Goal: Find specific page/section: Find specific page/section

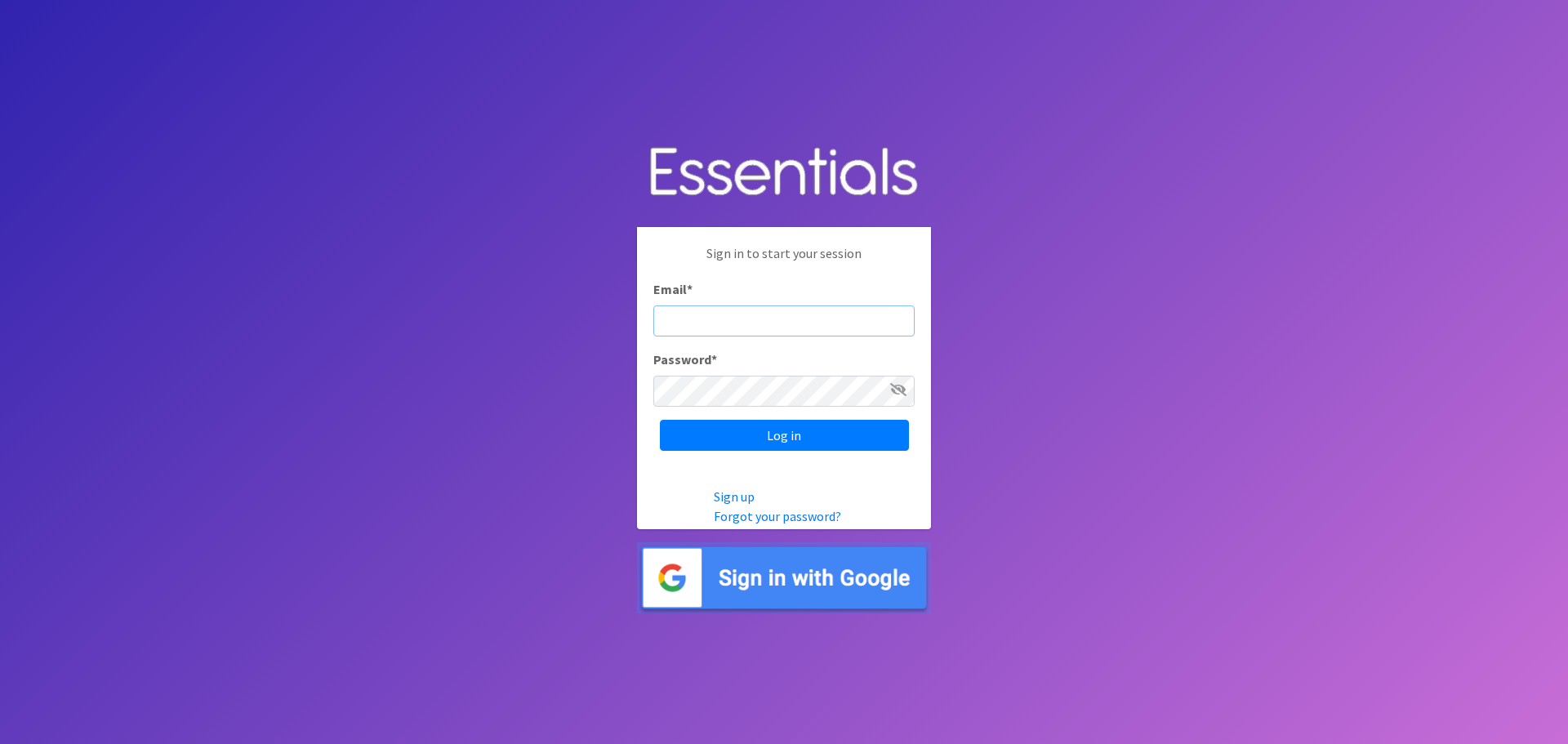
paste input "communitydiaperbank@gmail.com"
type input "communitydiaperbank@gmail.com"
click at [783, 445] on input "Log in" at bounding box center [784, 435] width 249 height 31
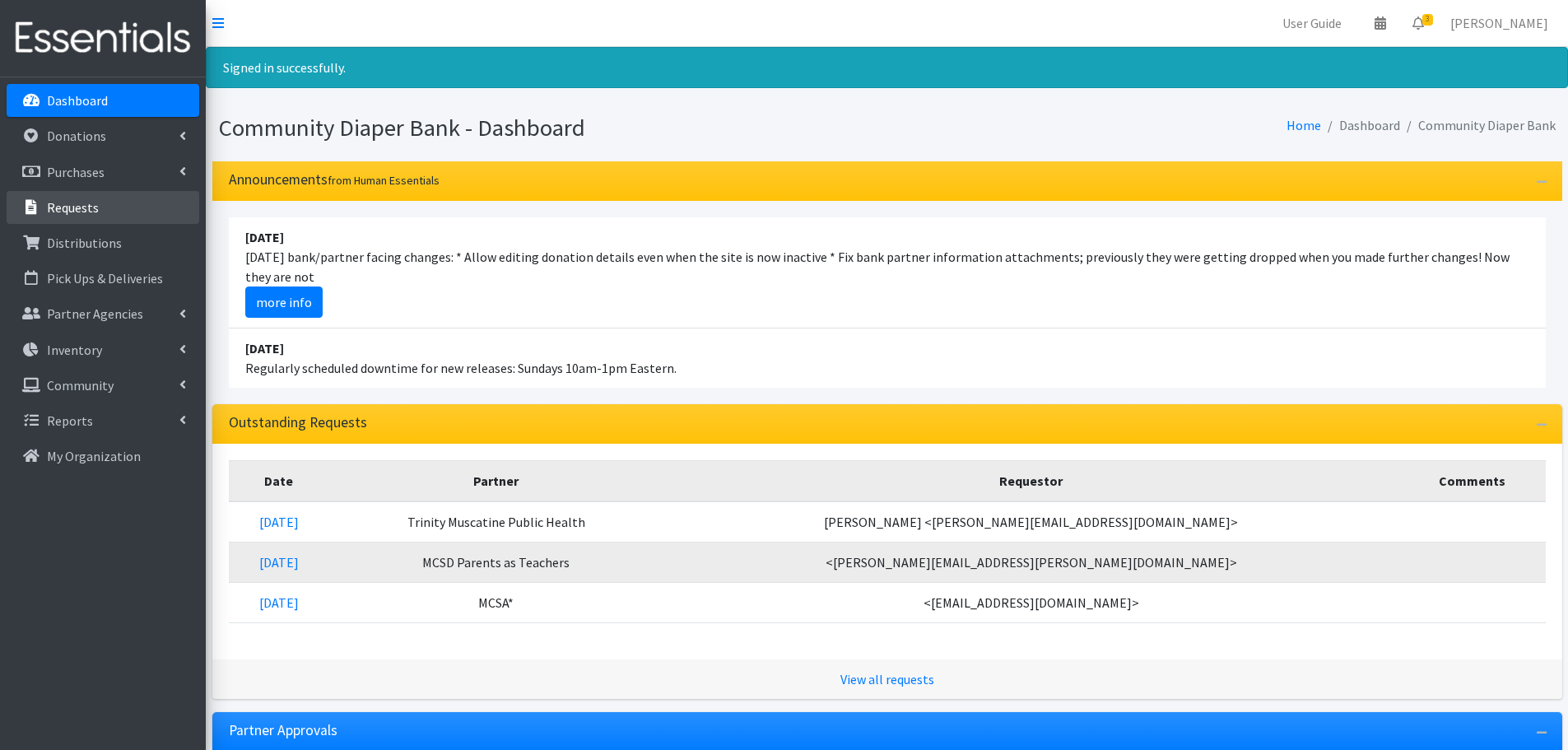
click at [81, 208] on p "Requests" at bounding box center [72, 207] width 52 height 17
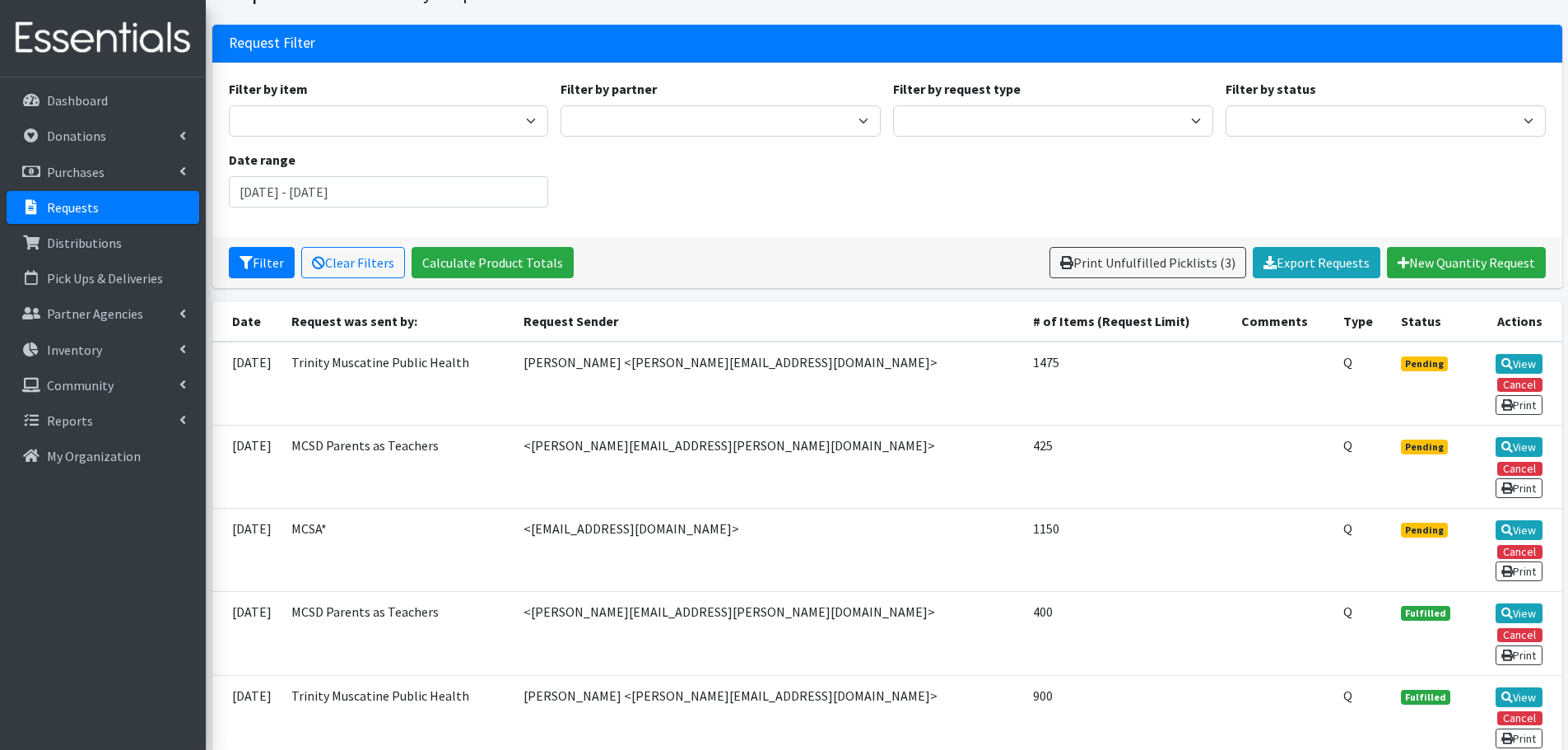
scroll to position [165, 0]
